Goal: Task Accomplishment & Management: Manage account settings

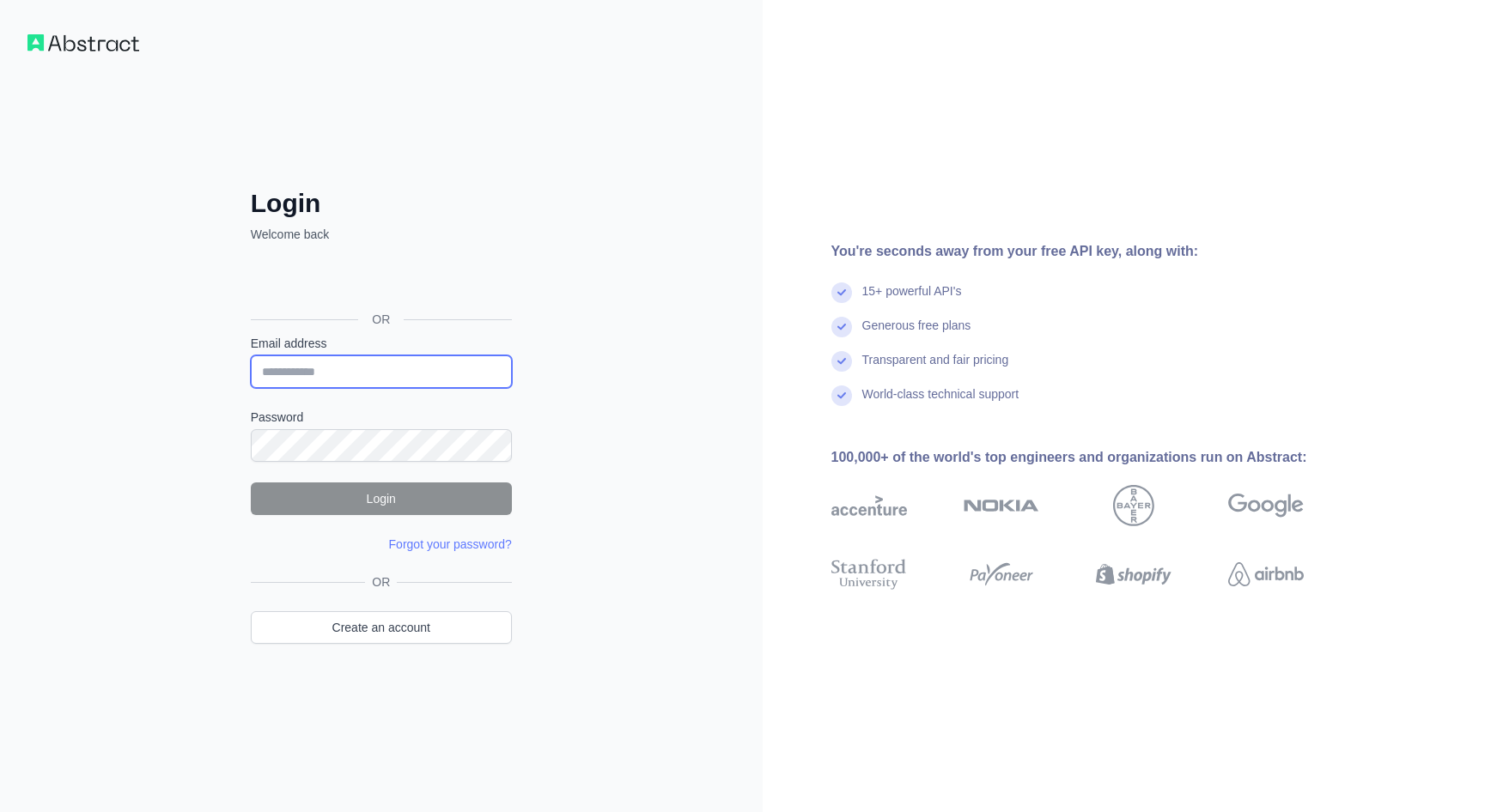
click at [369, 368] on input "Email address" at bounding box center [381, 371] width 261 height 32
type input "**********"
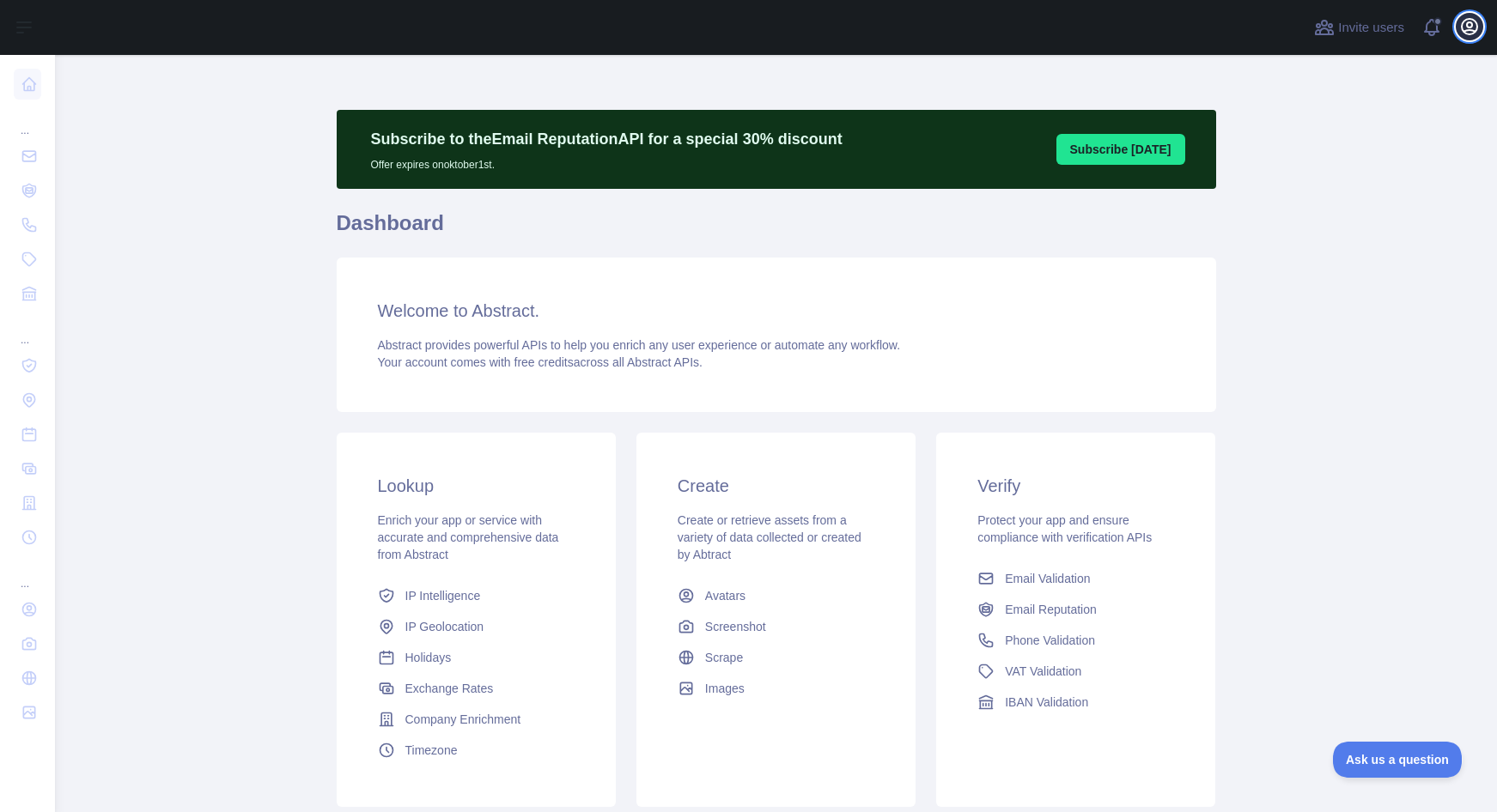
click at [1473, 28] on icon "button" at bounding box center [1469, 27] width 20 height 20
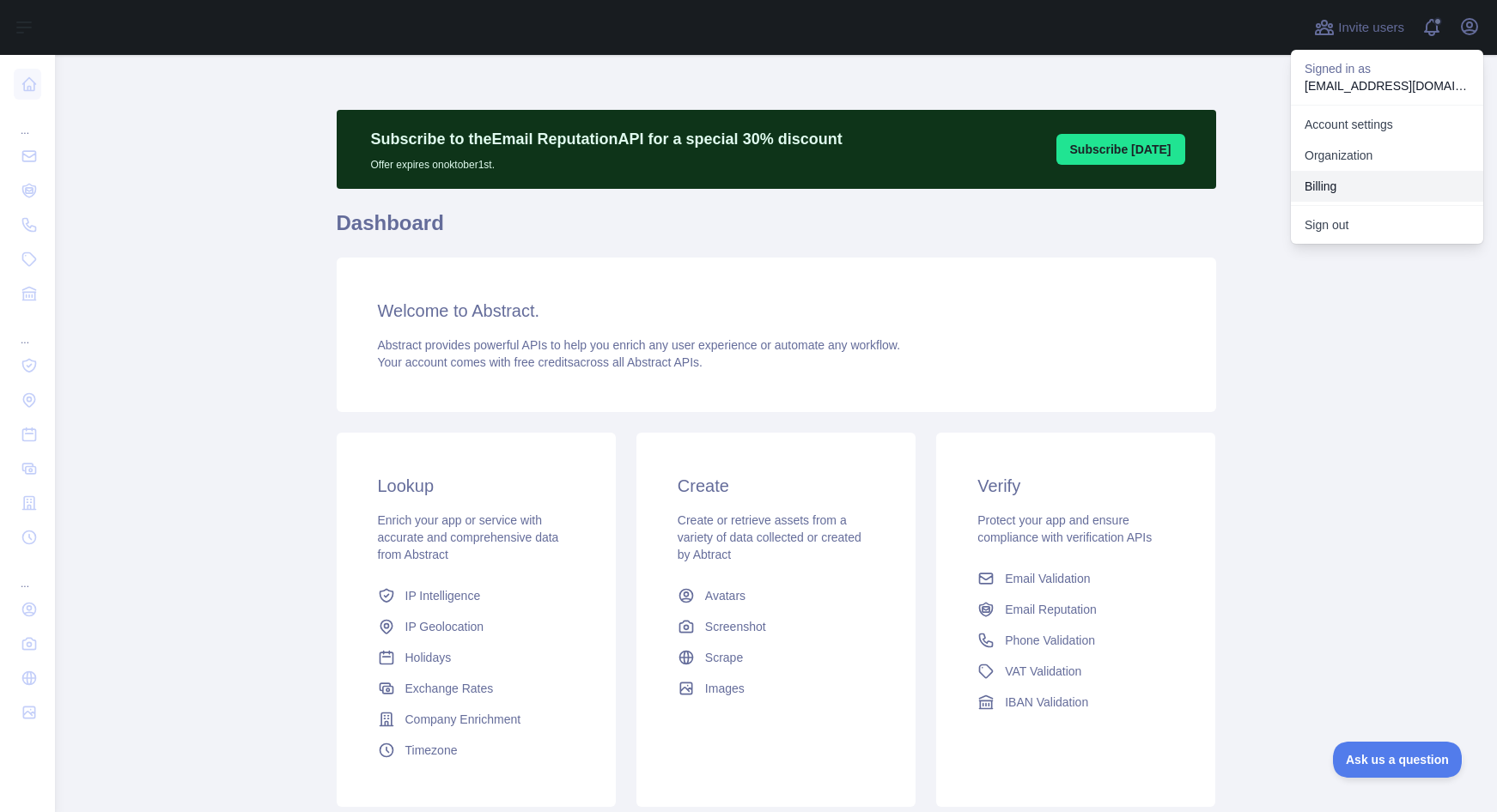
click at [1346, 187] on button "Billing" at bounding box center [1387, 186] width 192 height 31
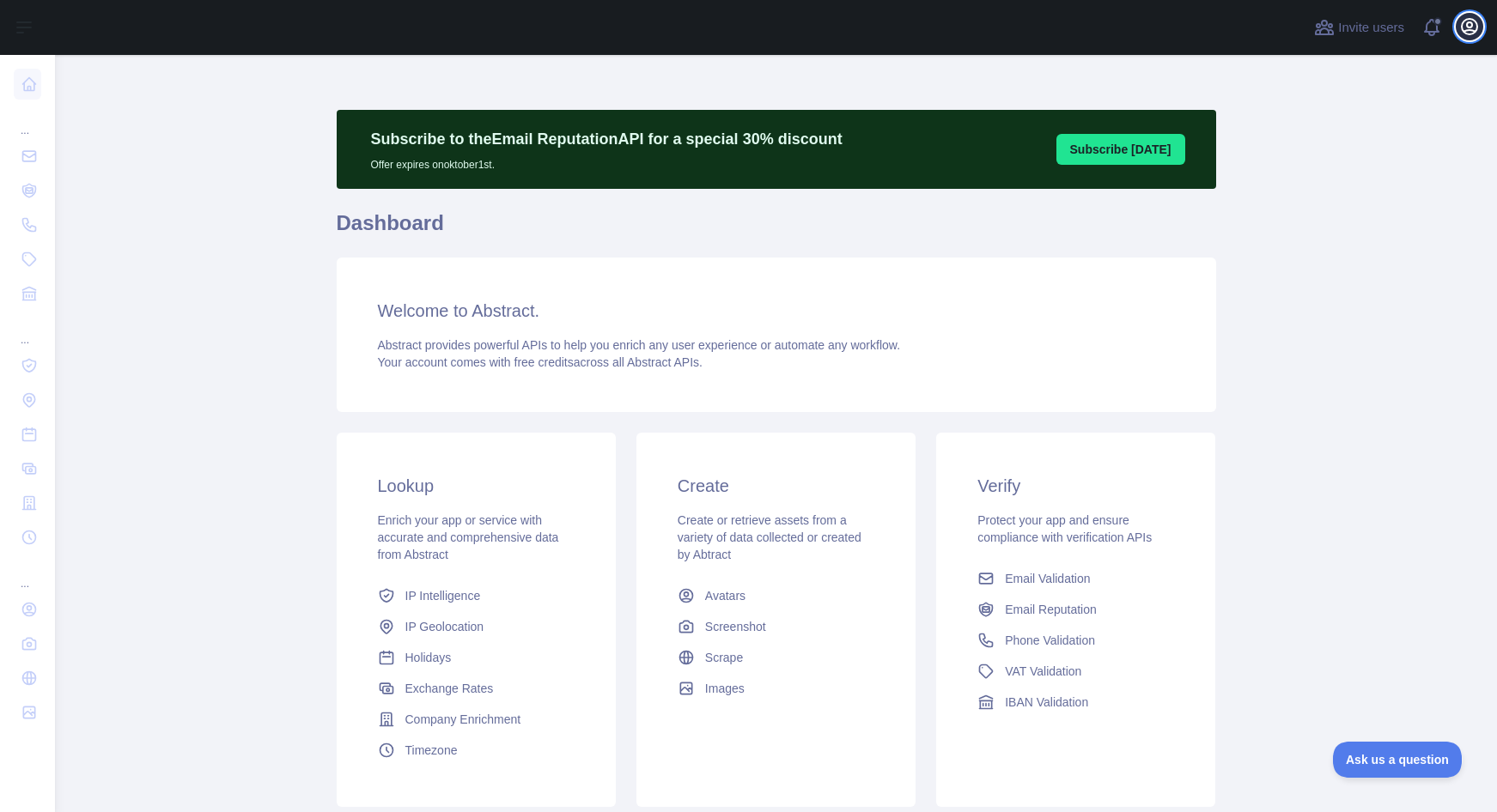
click at [1473, 33] on icon "button" at bounding box center [1469, 26] width 16 height 16
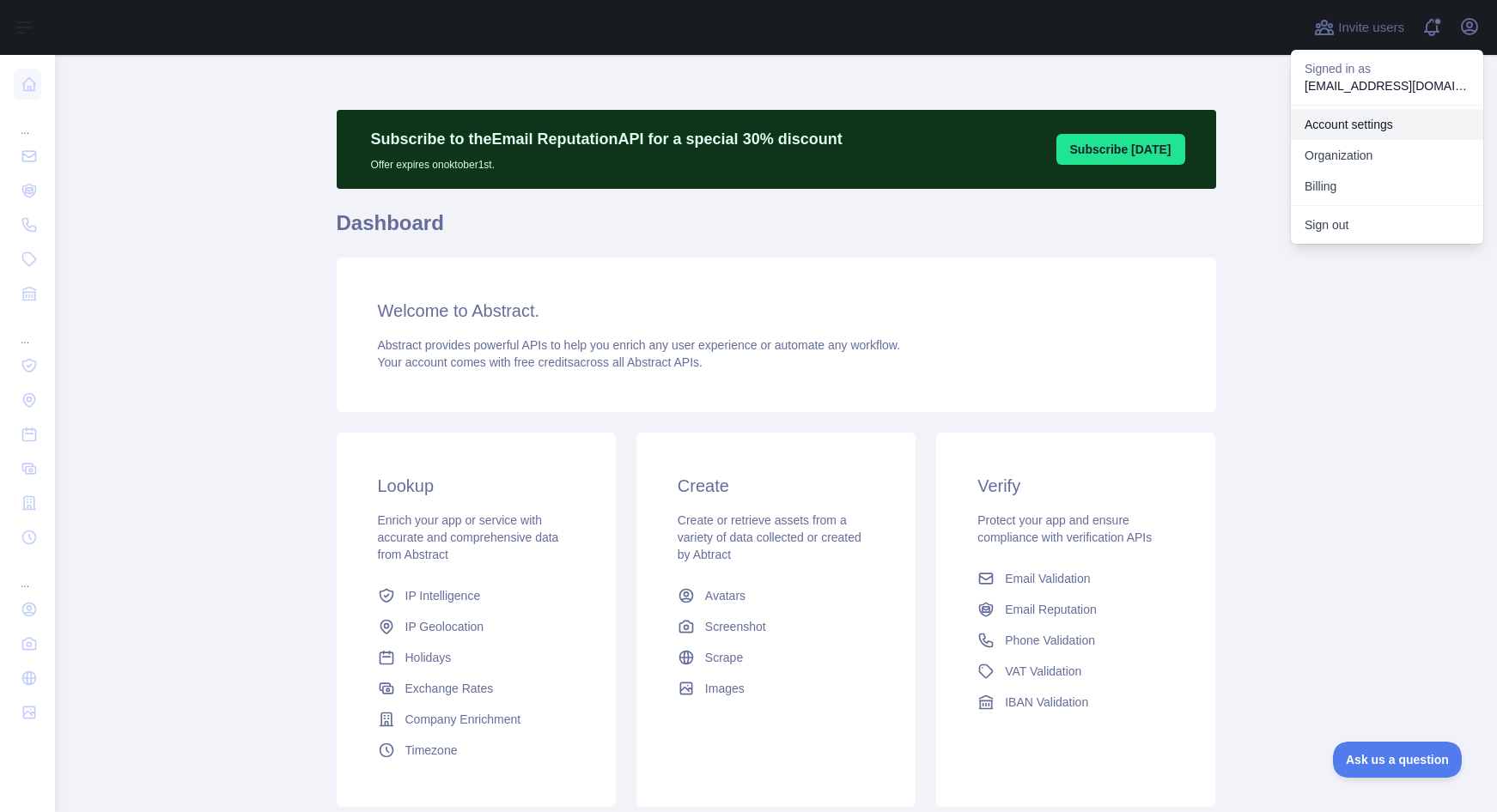
click at [1364, 119] on link "Account settings" at bounding box center [1387, 124] width 192 height 31
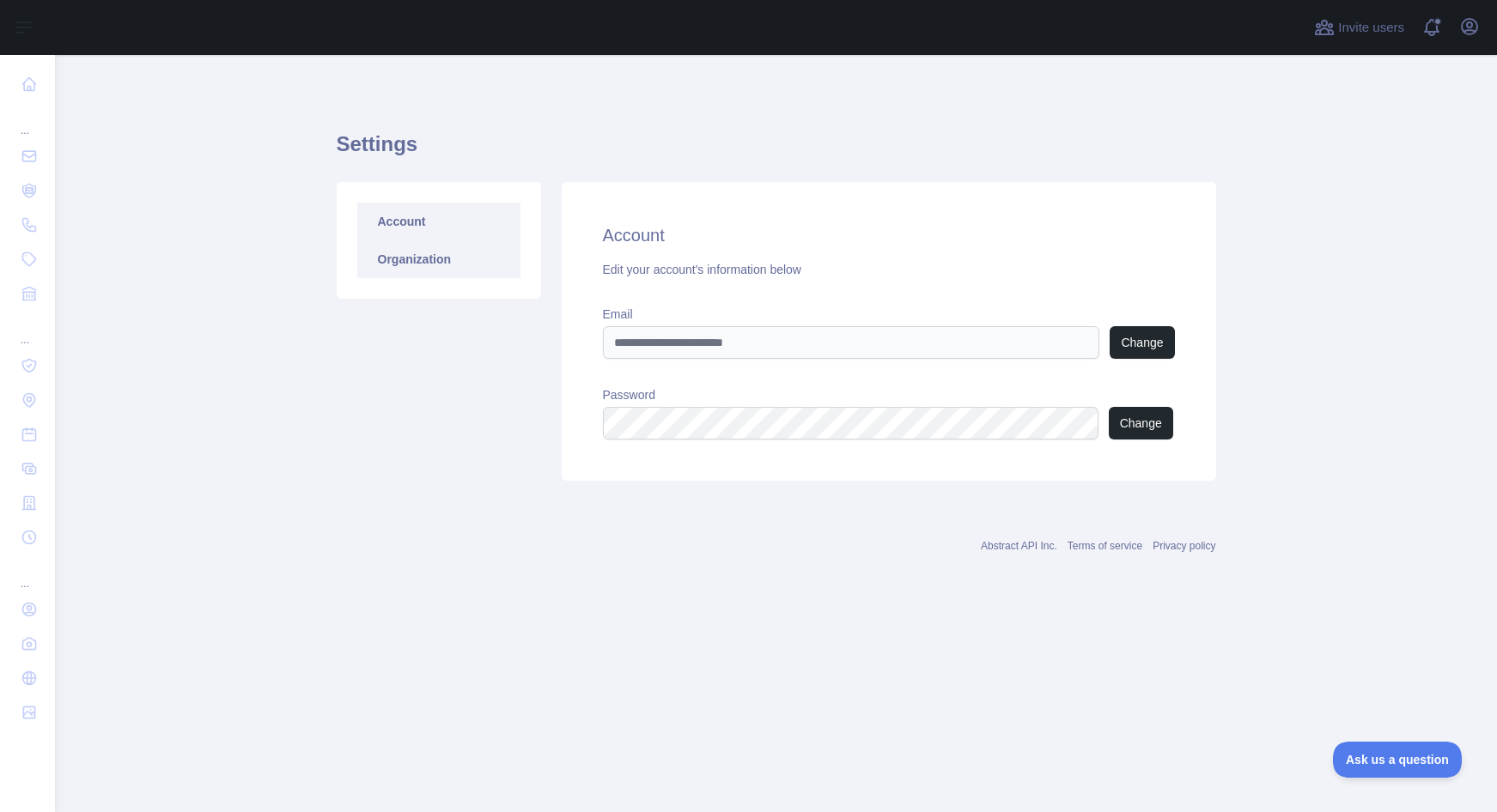
click at [431, 265] on link "Organization" at bounding box center [439, 259] width 163 height 38
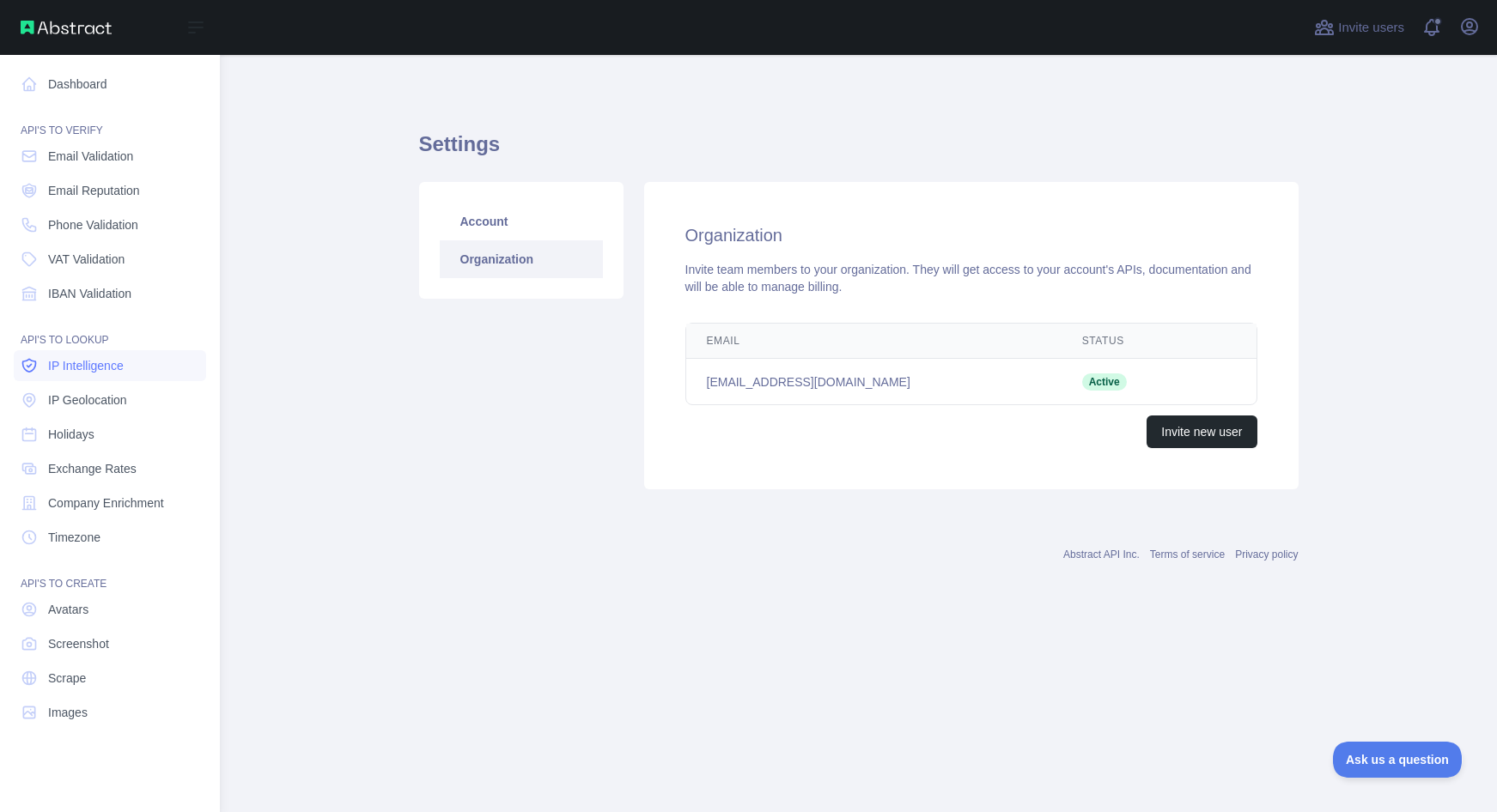
click at [98, 365] on span "IP Intelligence" at bounding box center [86, 365] width 76 height 18
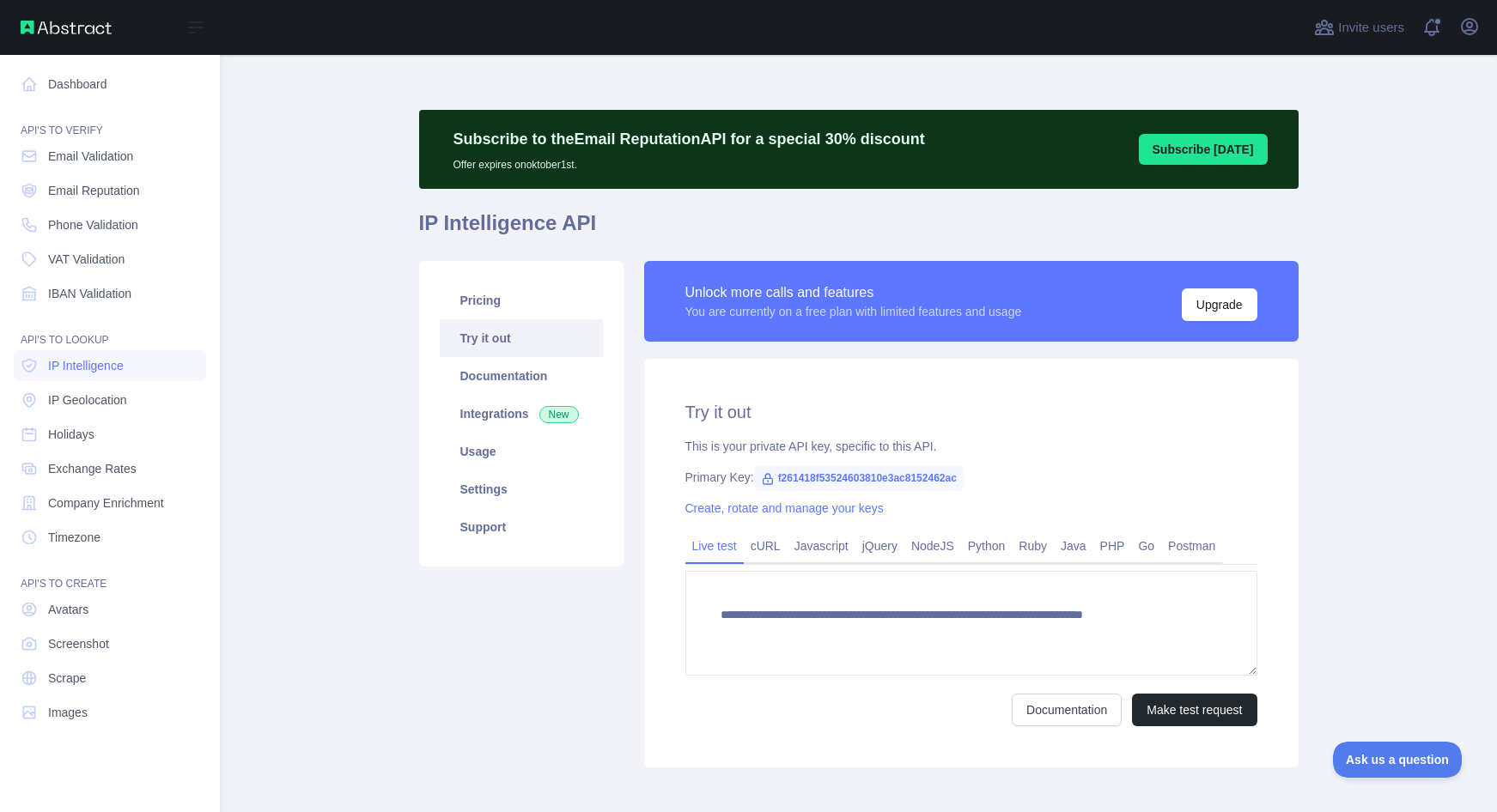
type textarea "**********"
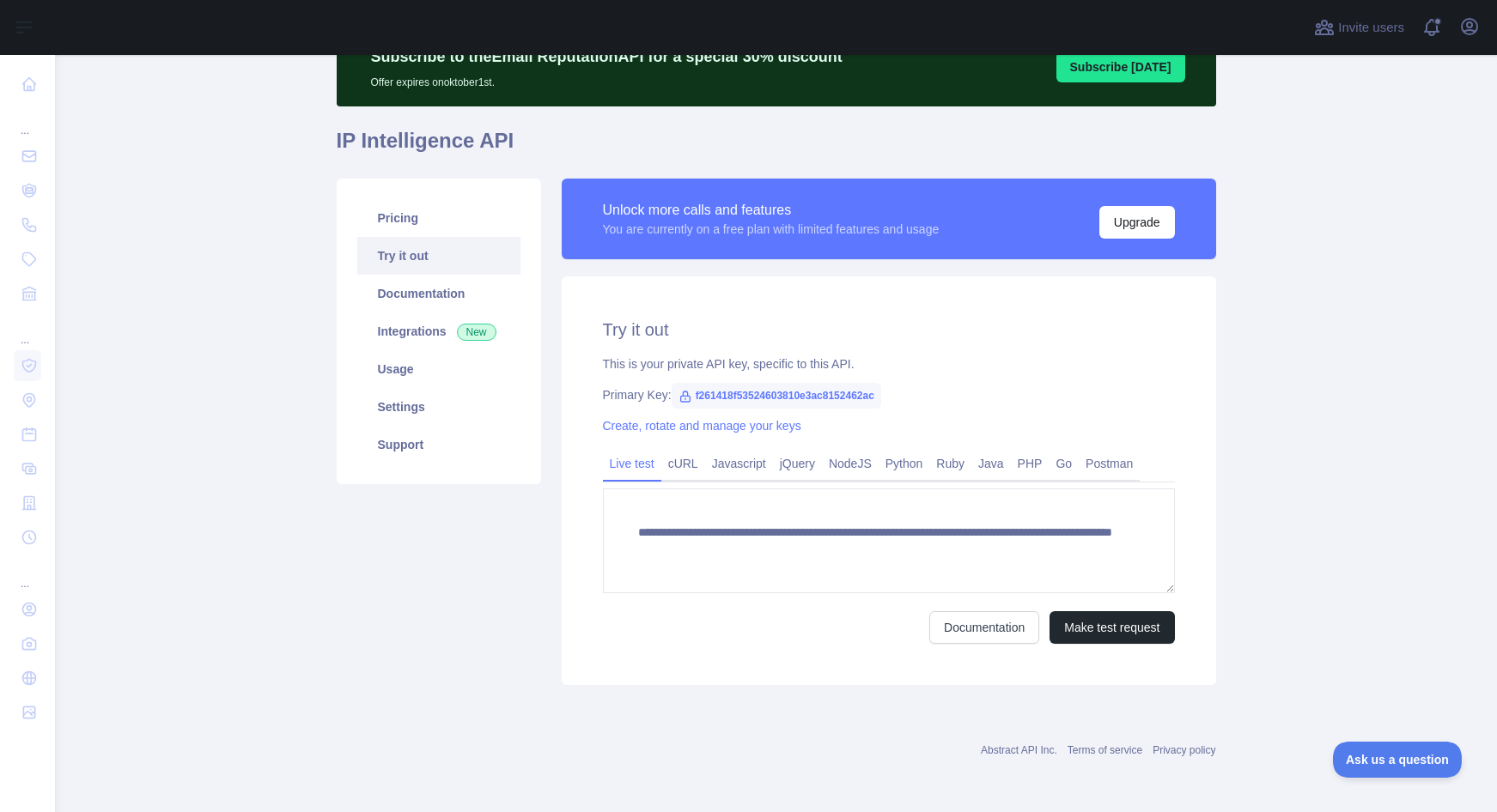
scroll to position [80, 0]
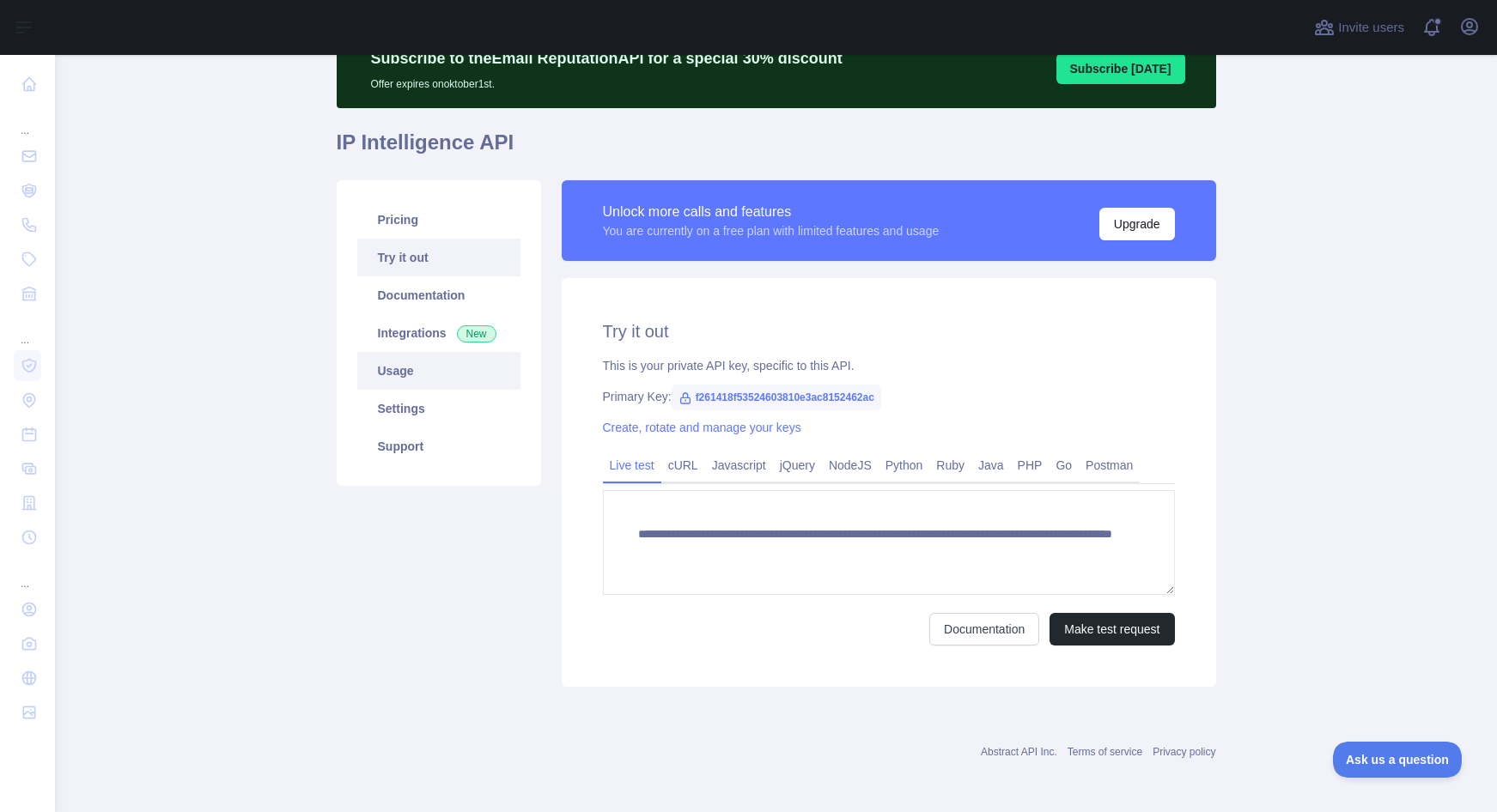
click at [405, 370] on link "Usage" at bounding box center [439, 371] width 163 height 38
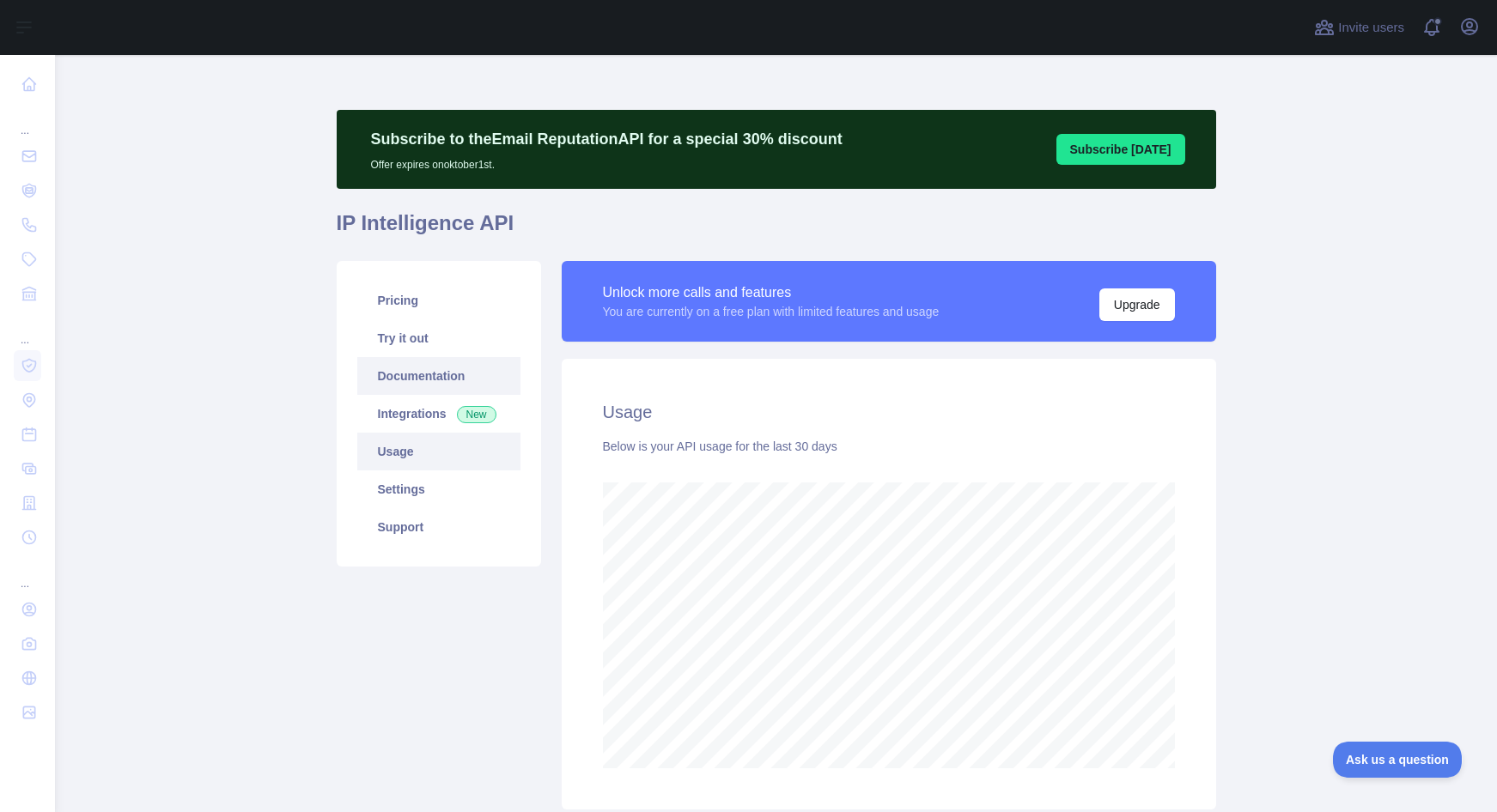
scroll to position [757, 1442]
click at [433, 370] on link "Documentation" at bounding box center [439, 375] width 163 height 38
click at [425, 303] on link "Pricing" at bounding box center [439, 300] width 163 height 38
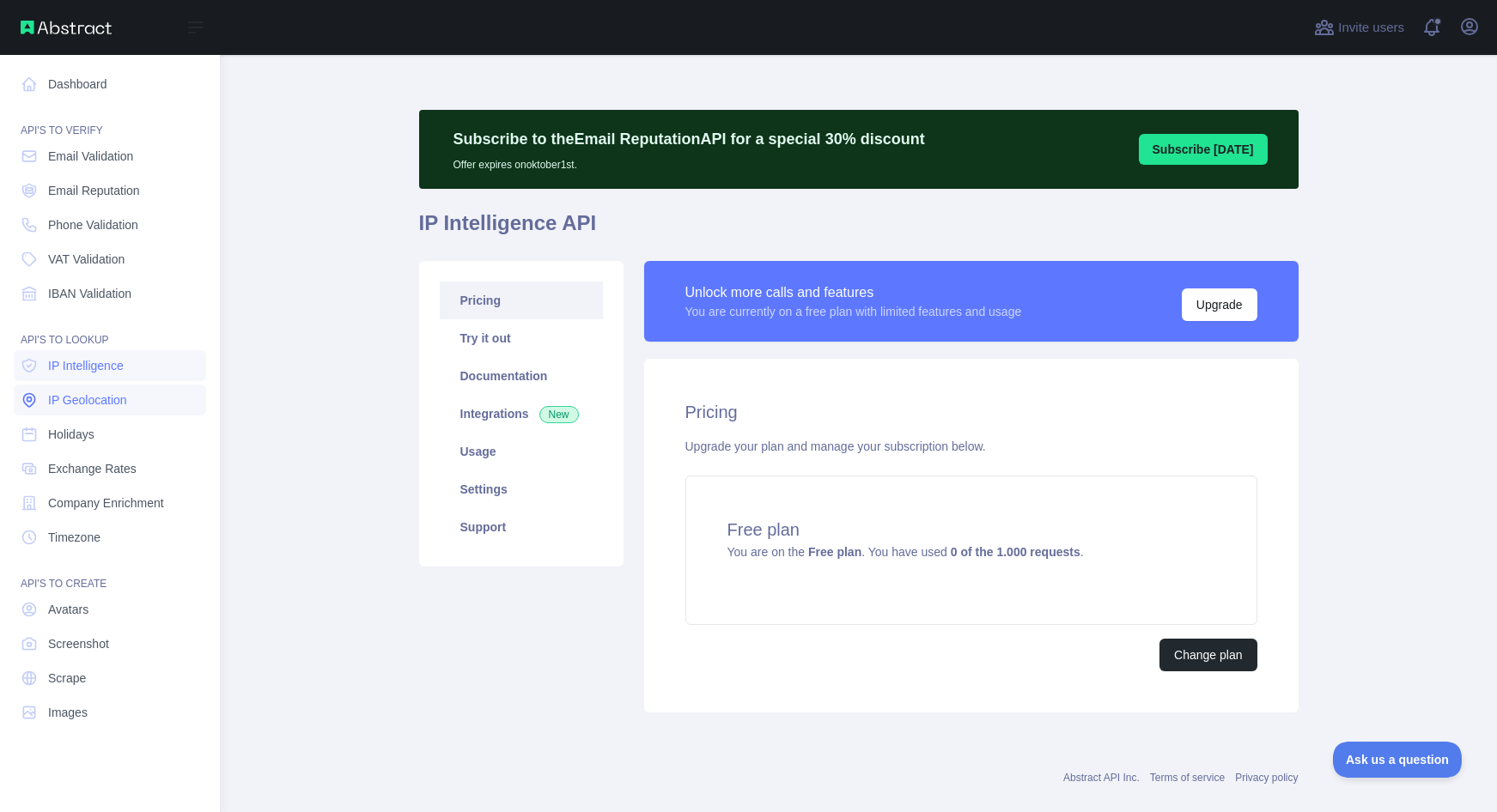
click at [93, 406] on span "IP Geolocation" at bounding box center [87, 400] width 79 height 18
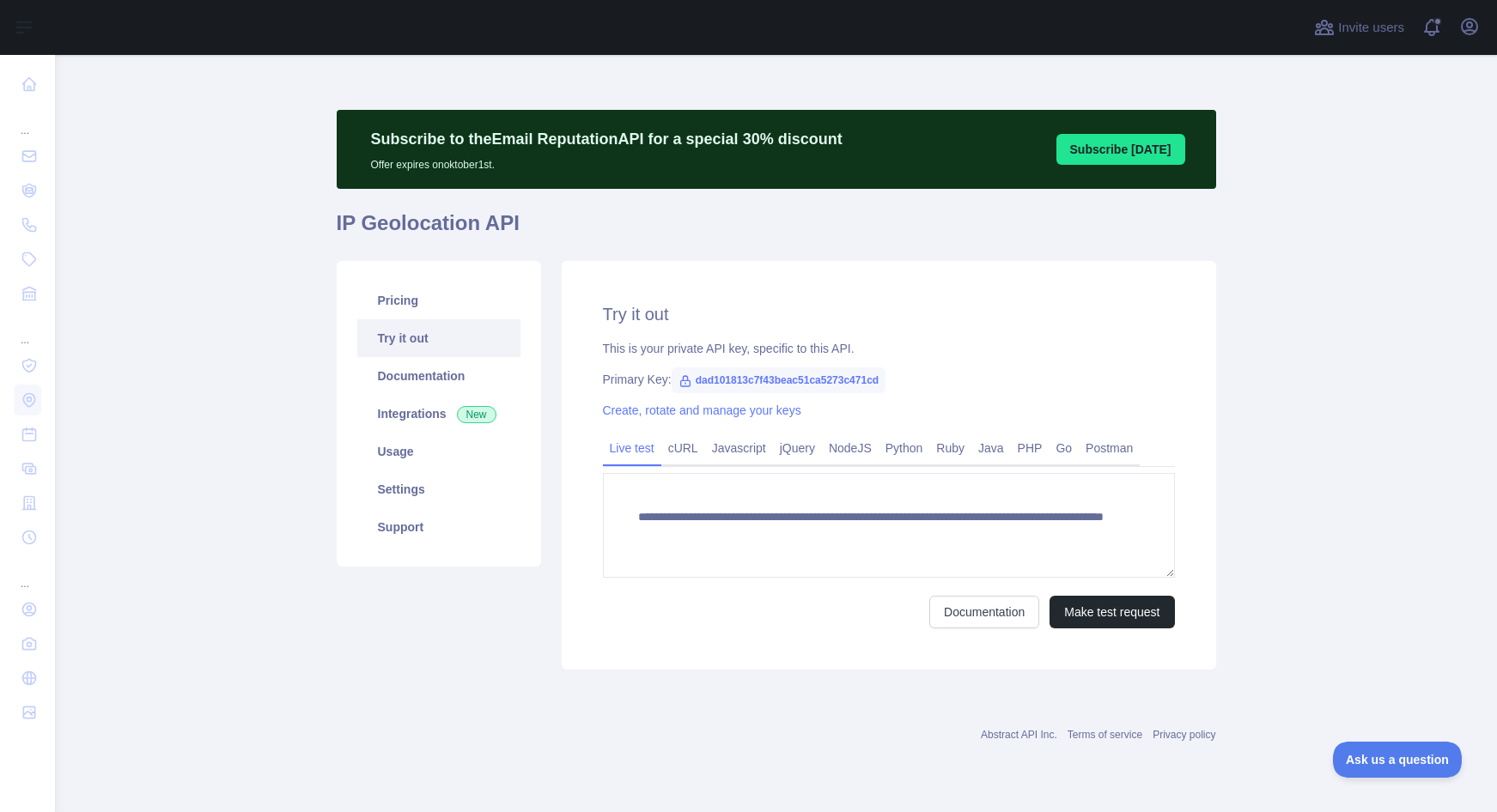
click at [448, 339] on link "Try it out" at bounding box center [439, 338] width 163 height 38
click at [443, 301] on link "Pricing" at bounding box center [439, 300] width 163 height 38
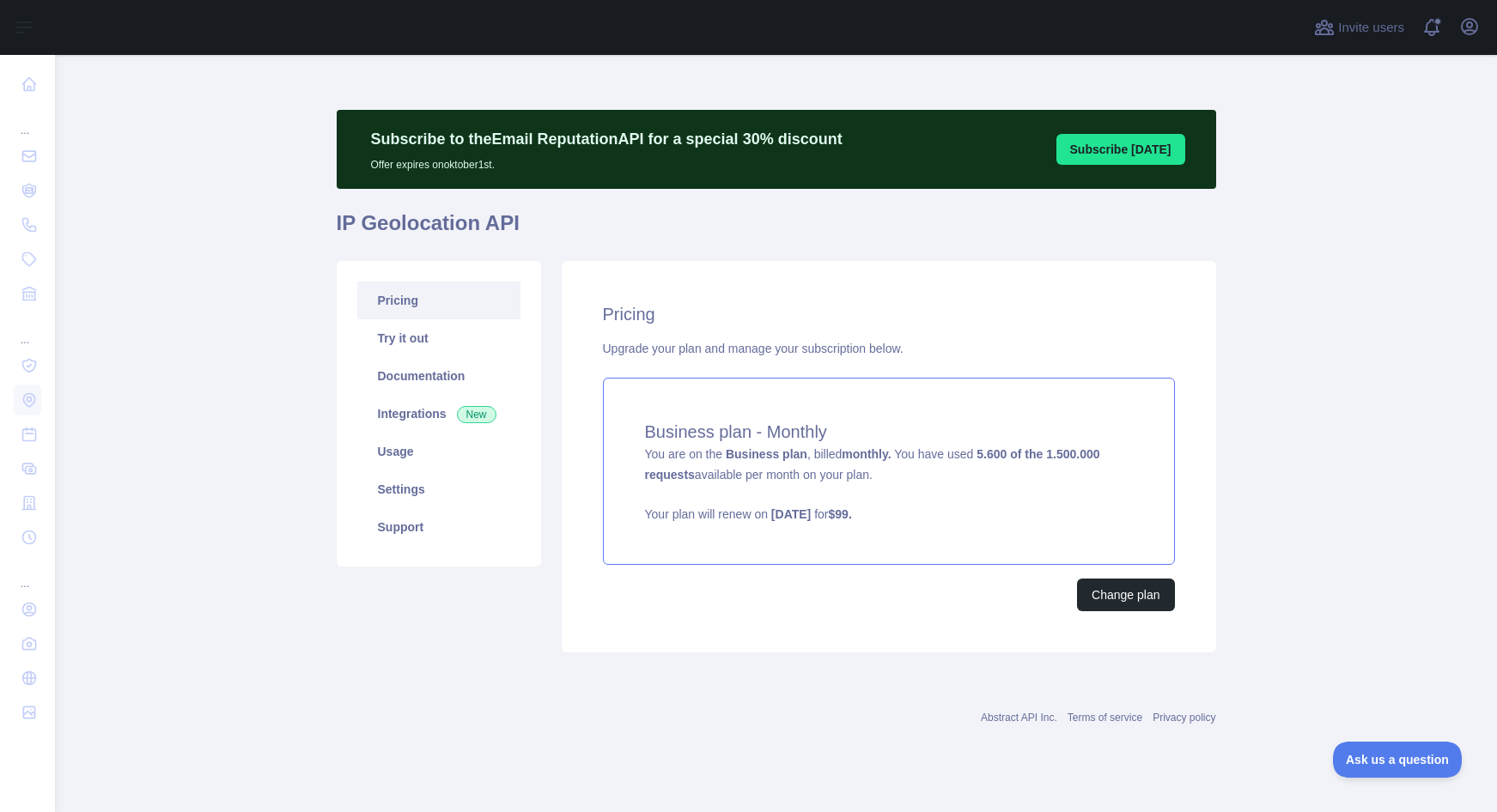
click at [857, 481] on span "You are on the Business plan , billed monthly. You have used 5.600 of the 1.500…" at bounding box center [888, 486] width 488 height 76
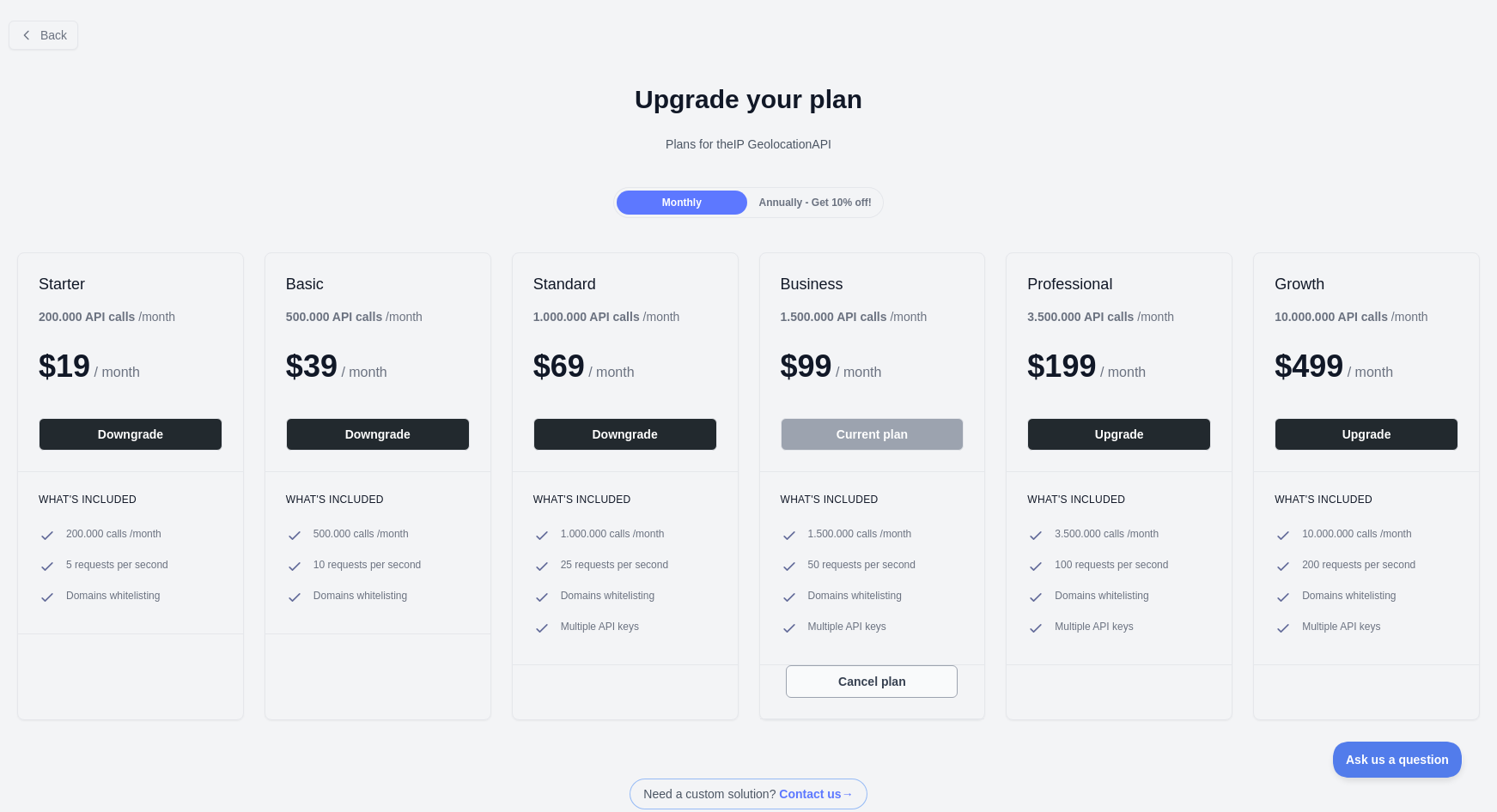
click at [862, 681] on button "Cancel plan" at bounding box center [872, 681] width 172 height 32
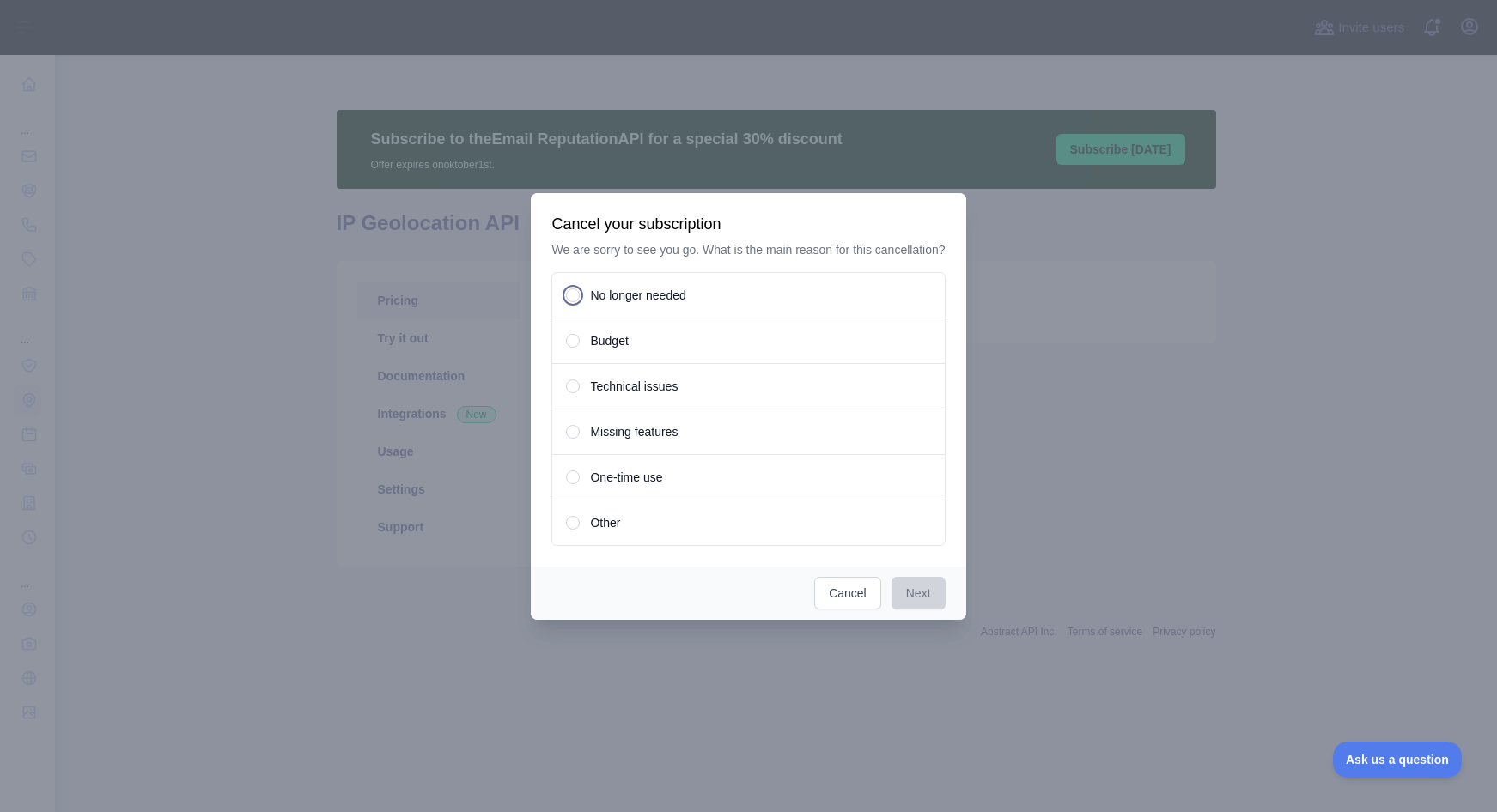
click at [650, 300] on span "No longer needed" at bounding box center [637, 295] width 95 height 18
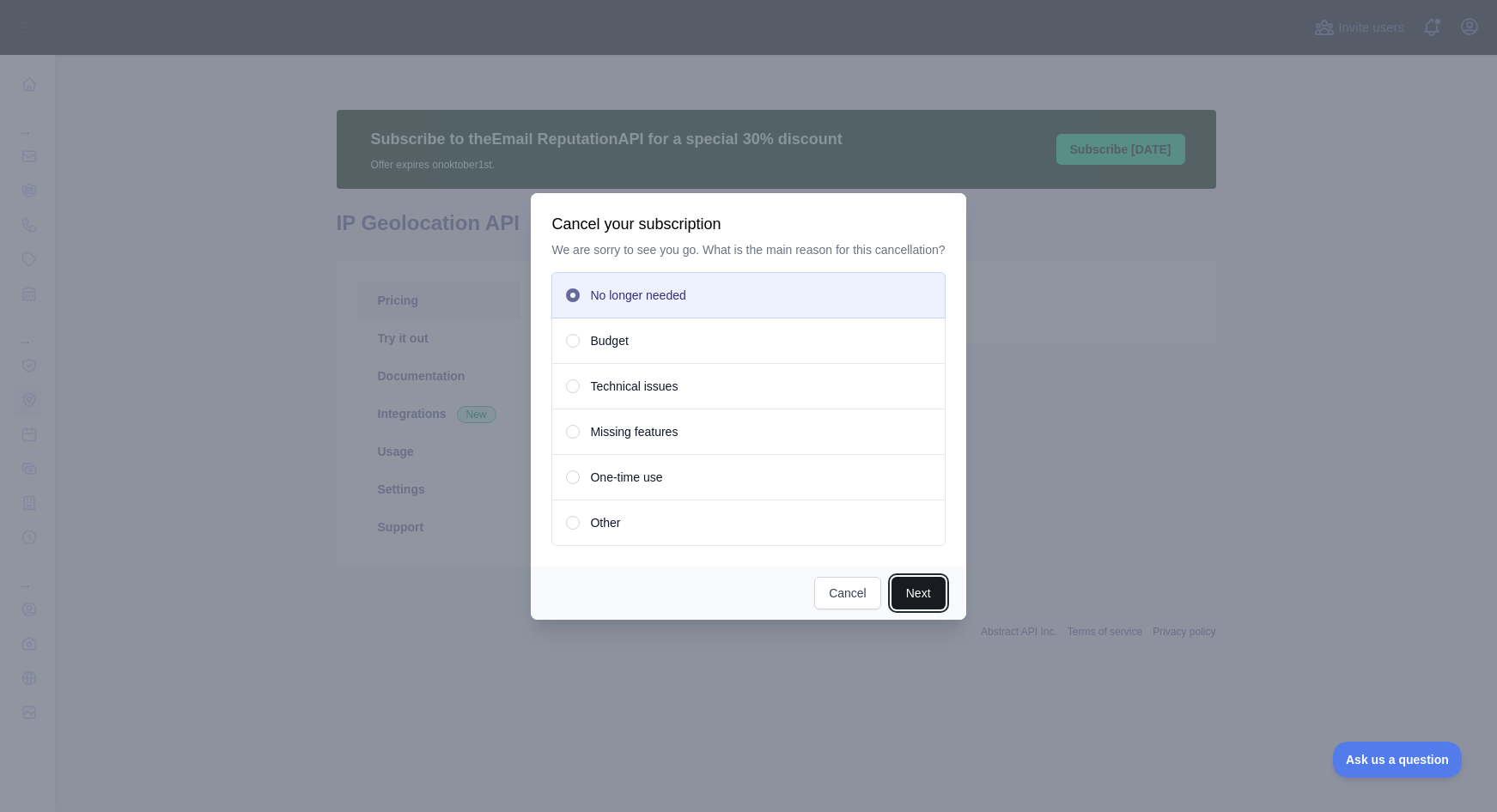
click at [944, 605] on button "Next" at bounding box center [919, 593] width 54 height 32
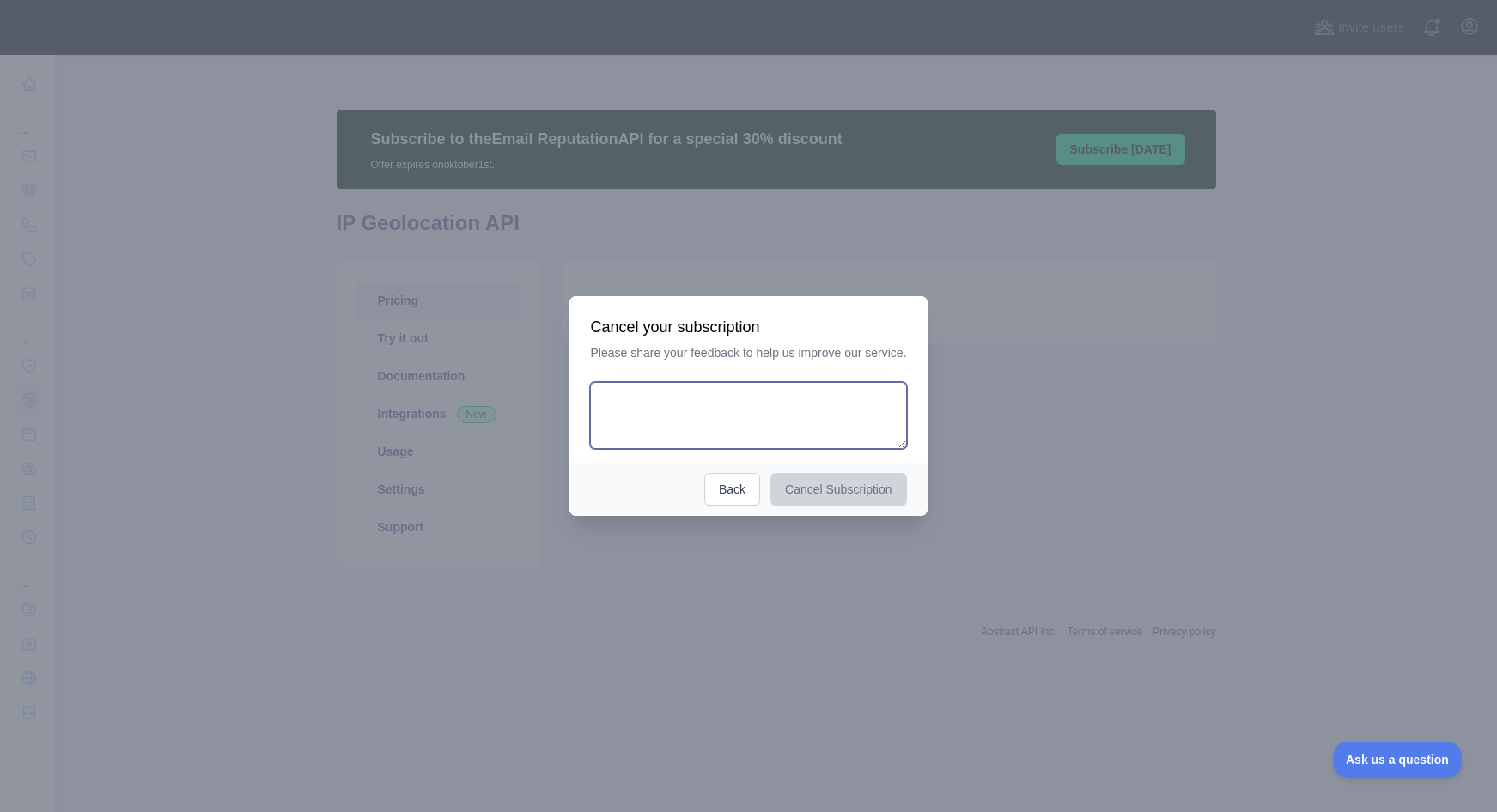
click at [766, 414] on textarea at bounding box center [748, 415] width 316 height 67
type textarea "**********"
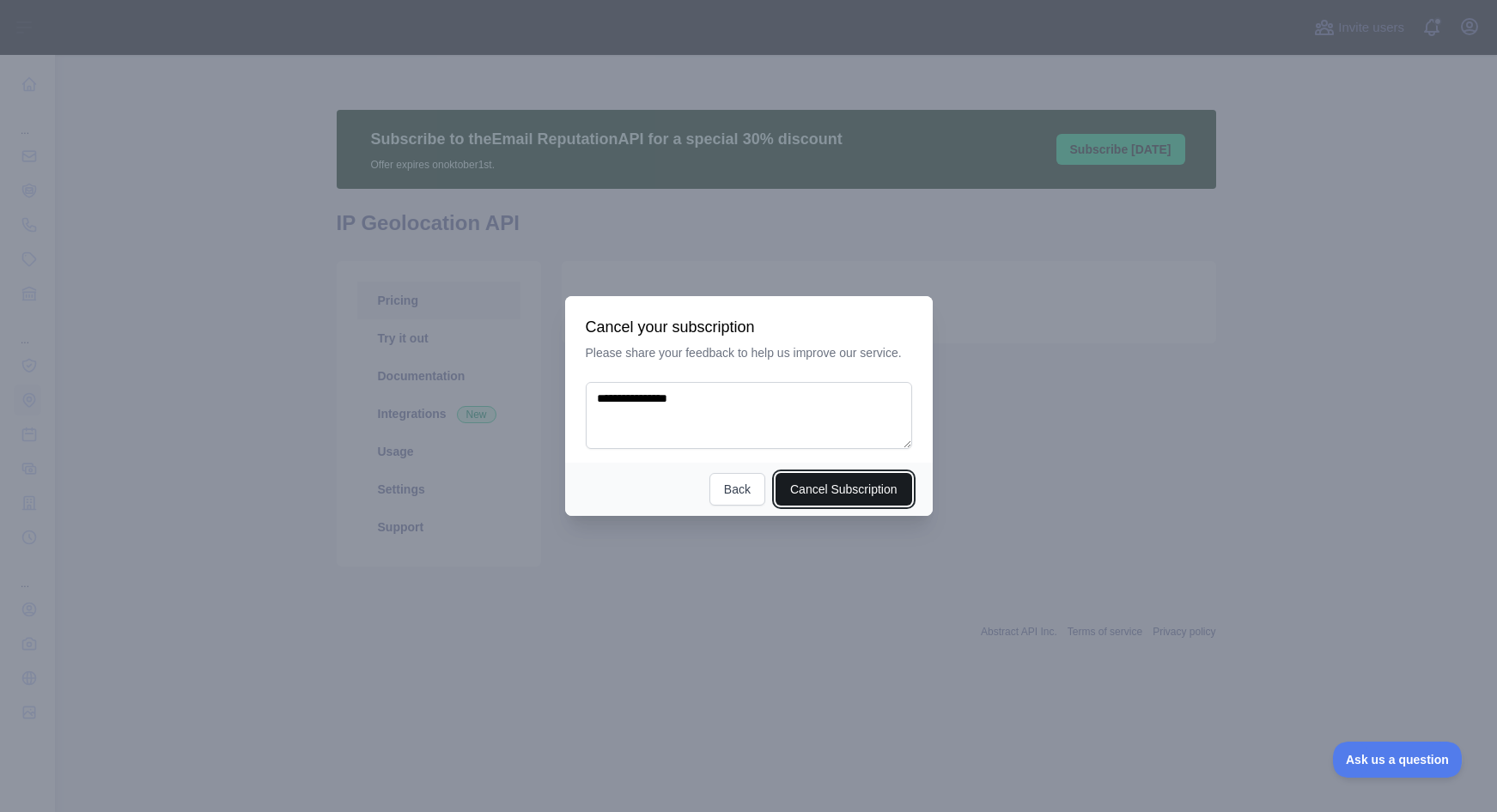
click at [845, 493] on button "Cancel Subscription" at bounding box center [844, 489] width 137 height 32
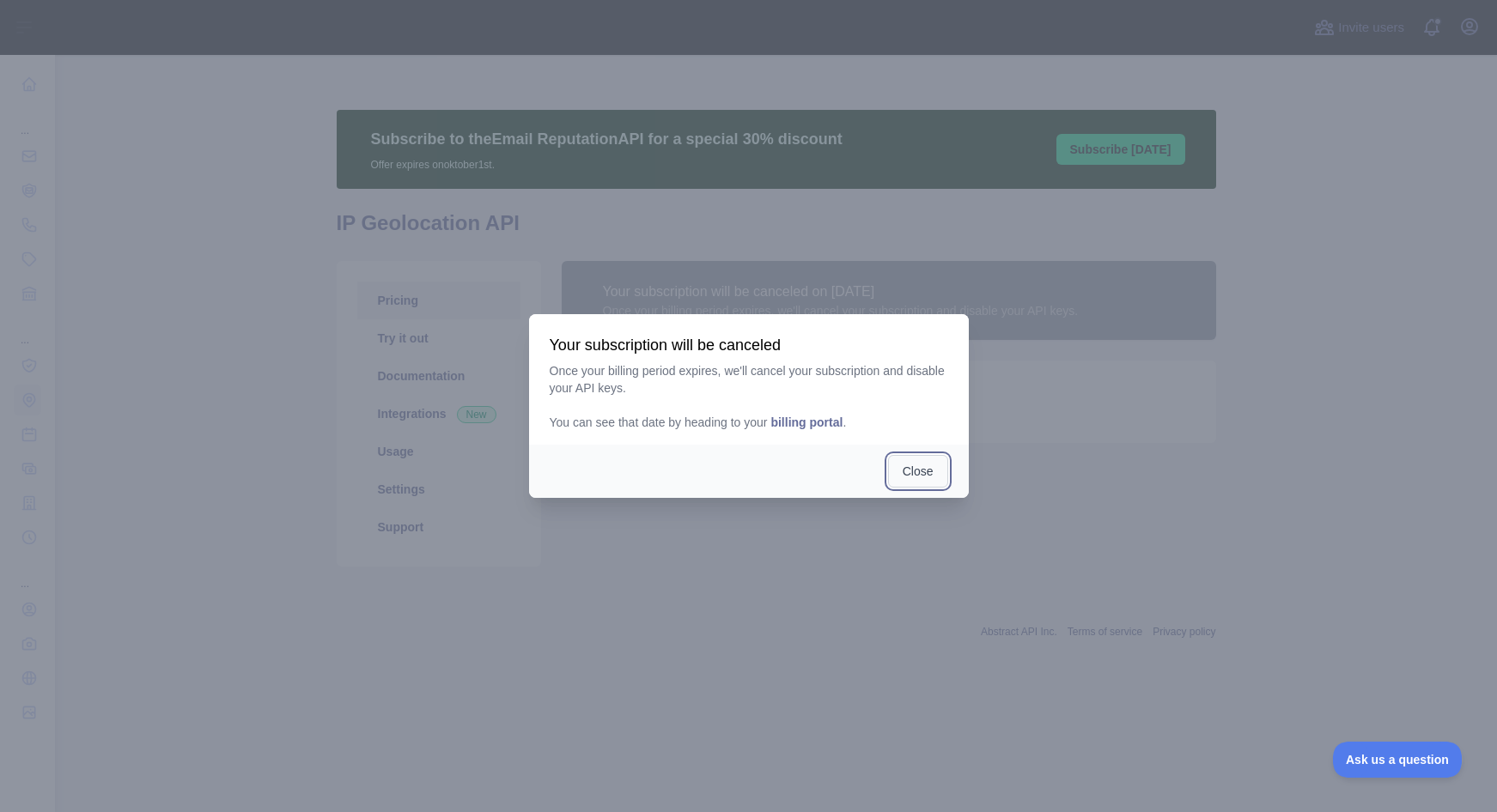
click at [923, 476] on button "Close" at bounding box center [918, 471] width 60 height 32
